Goal: Check status: Check status

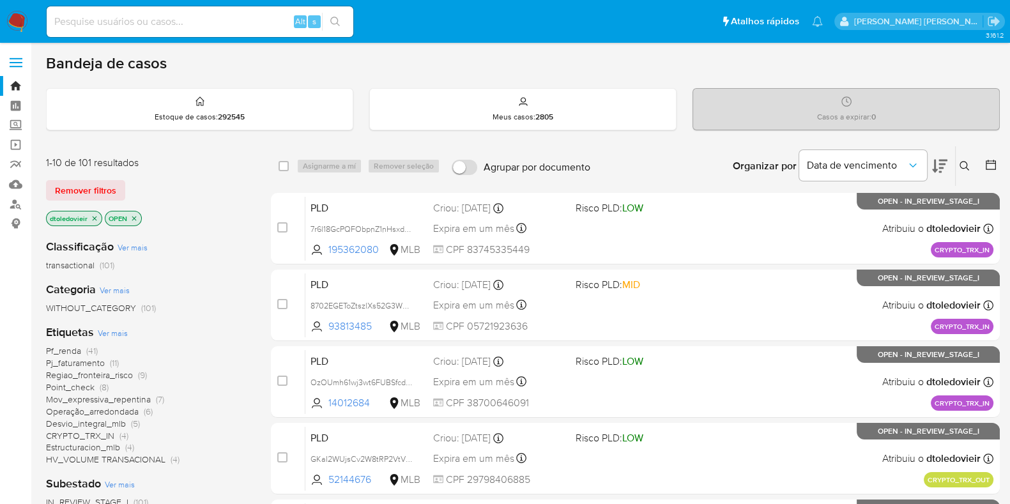
click at [196, 20] on input at bounding box center [200, 21] width 307 height 17
paste input "2905673431"
type input "2905673431"
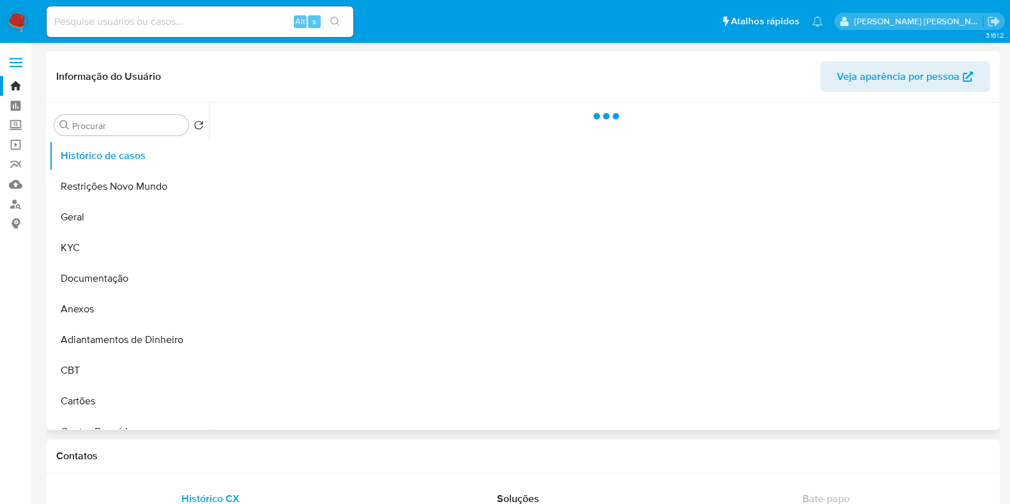
select select "10"
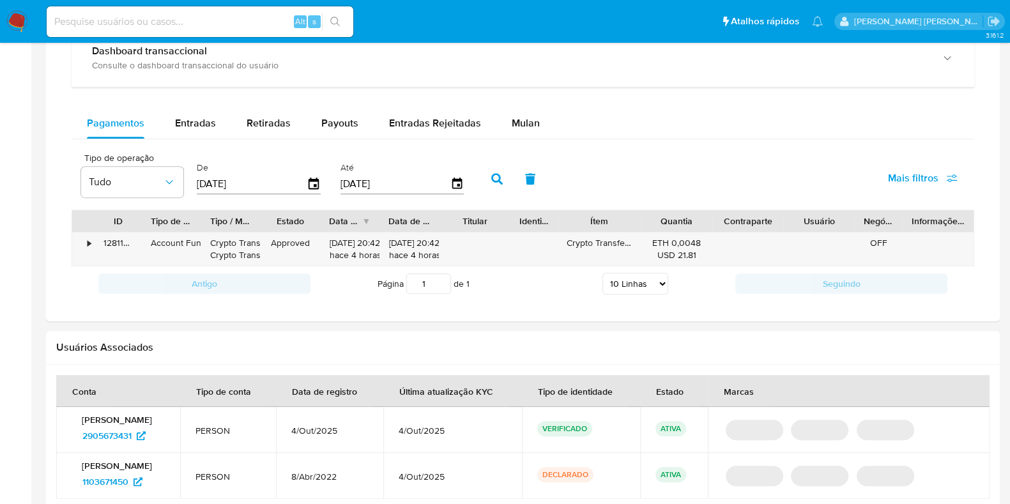
scroll to position [799, 0]
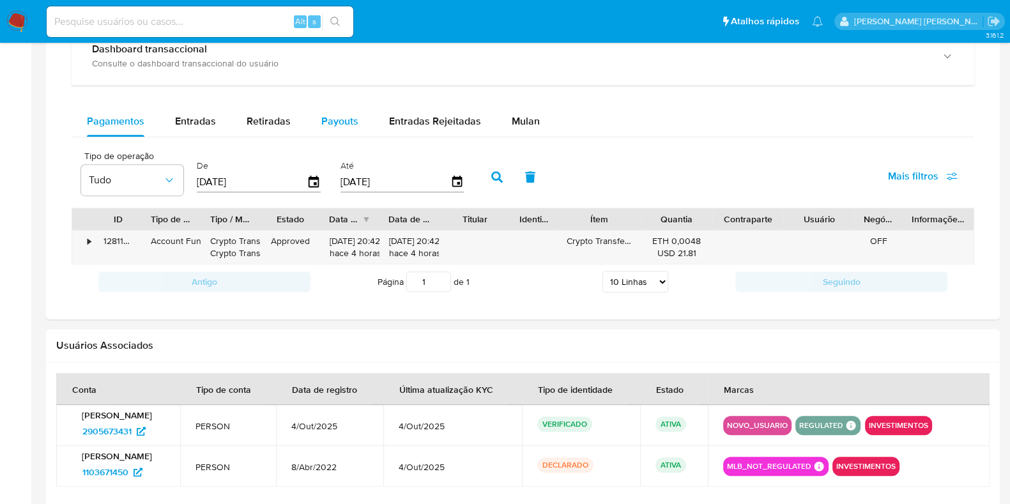
click at [330, 117] on span "Payouts" at bounding box center [339, 121] width 37 height 15
select select "10"
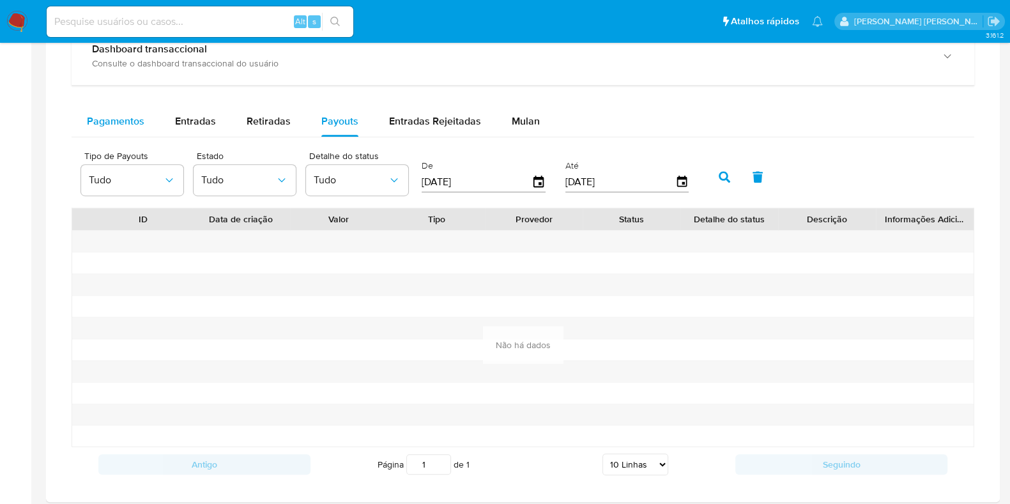
click at [128, 121] on span "Pagamentos" at bounding box center [116, 121] width 58 height 15
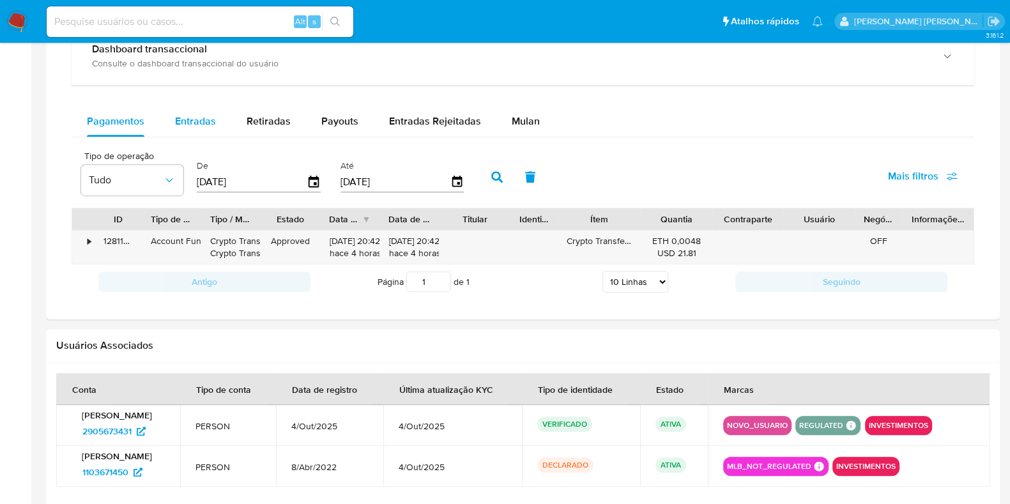
click at [217, 125] on button "Entradas" at bounding box center [196, 121] width 72 height 31
select select "10"
click at [86, 239] on div "•" at bounding box center [83, 247] width 22 height 33
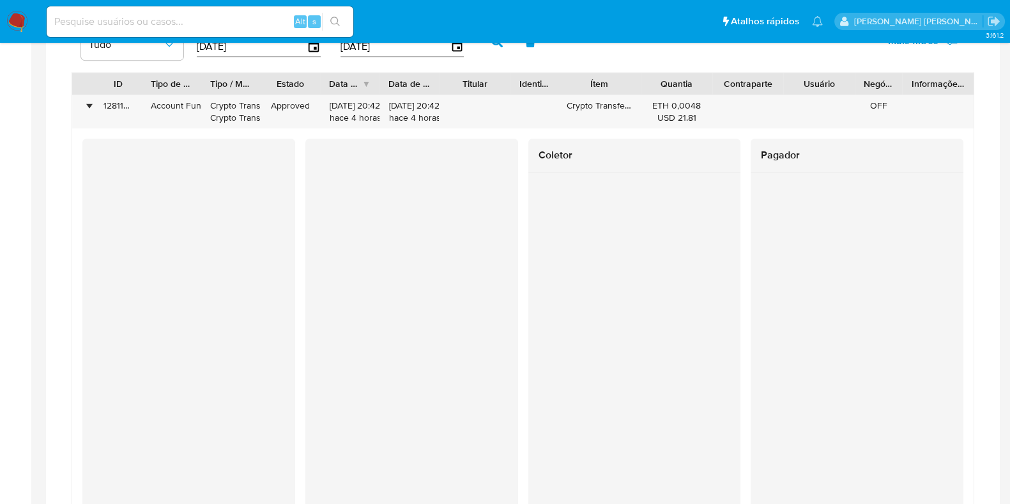
scroll to position [958, 0]
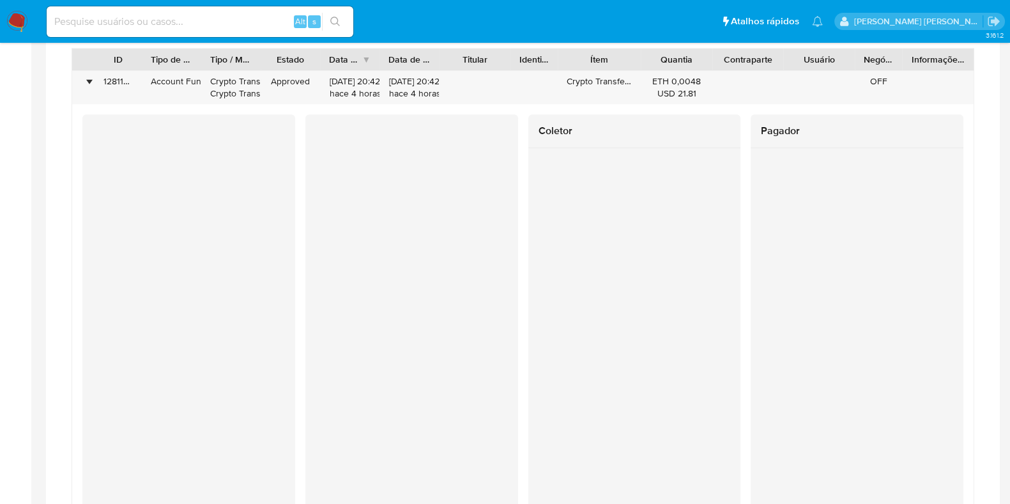
click at [166, 21] on input at bounding box center [200, 21] width 307 height 17
paste input "534216824"
type input "534216824"
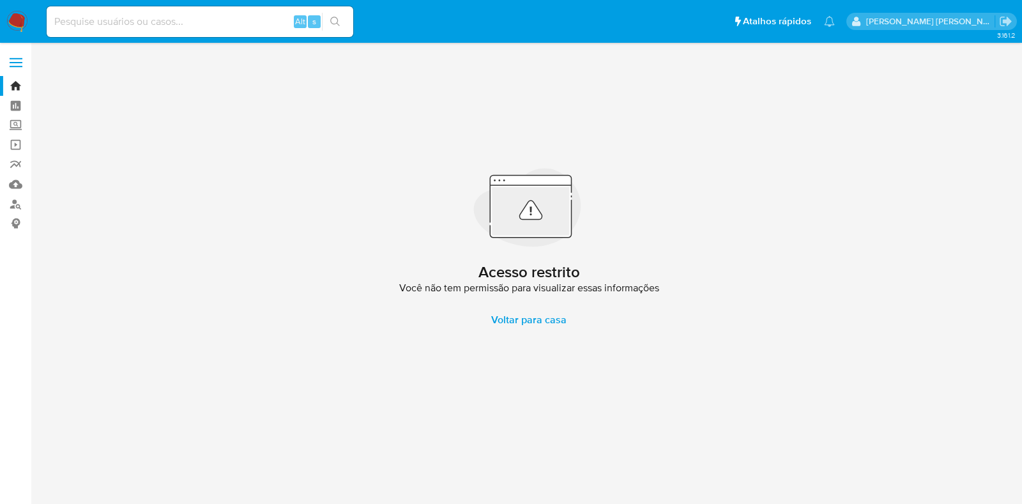
click at [208, 24] on input at bounding box center [200, 21] width 307 height 17
paste input "2078525934"
type input "2078525934"
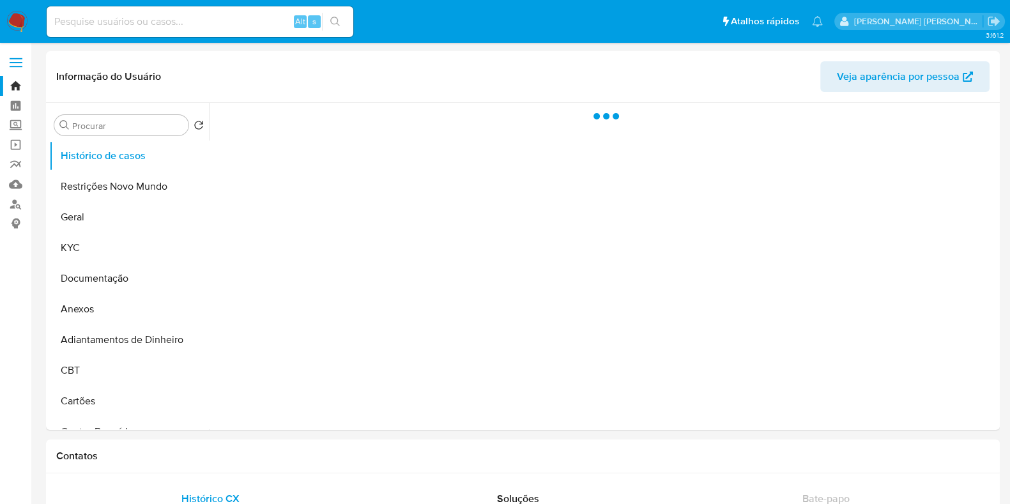
select select "10"
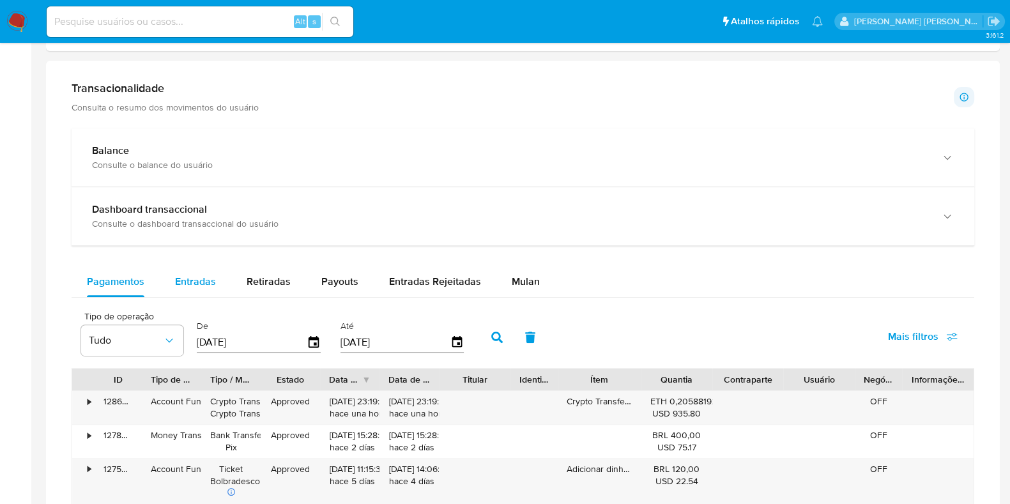
click at [211, 289] on div "Entradas" at bounding box center [195, 281] width 41 height 31
select select "10"
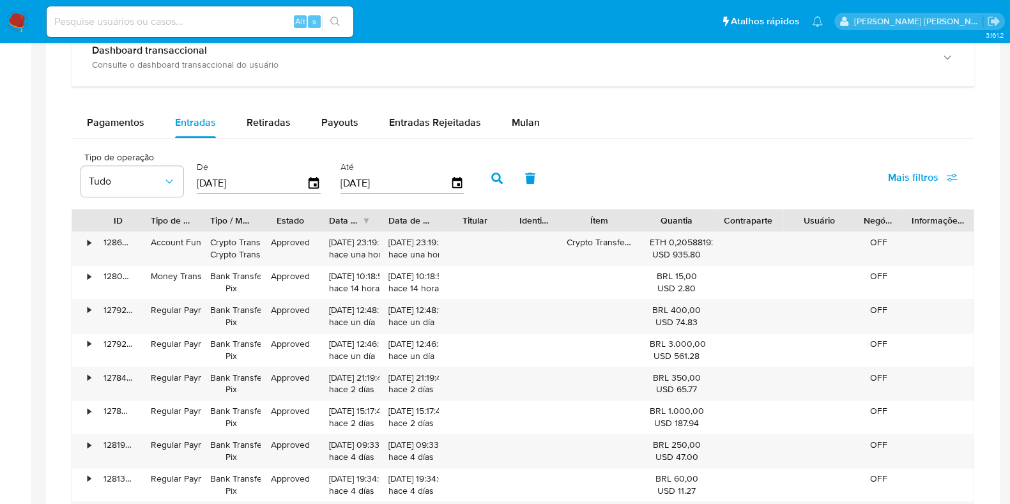
scroll to position [799, 0]
click at [86, 240] on div "•" at bounding box center [83, 247] width 22 height 33
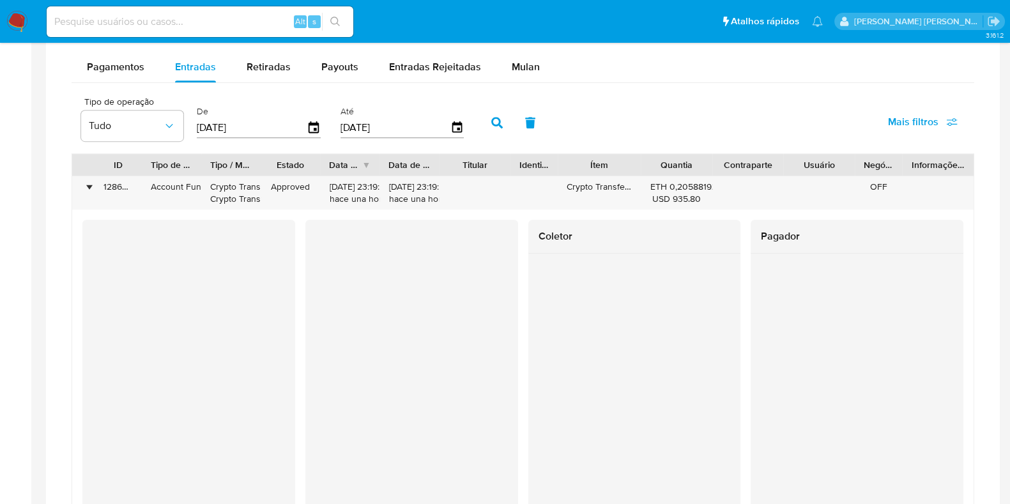
scroll to position [879, 0]
